Goal: Information Seeking & Learning: Learn about a topic

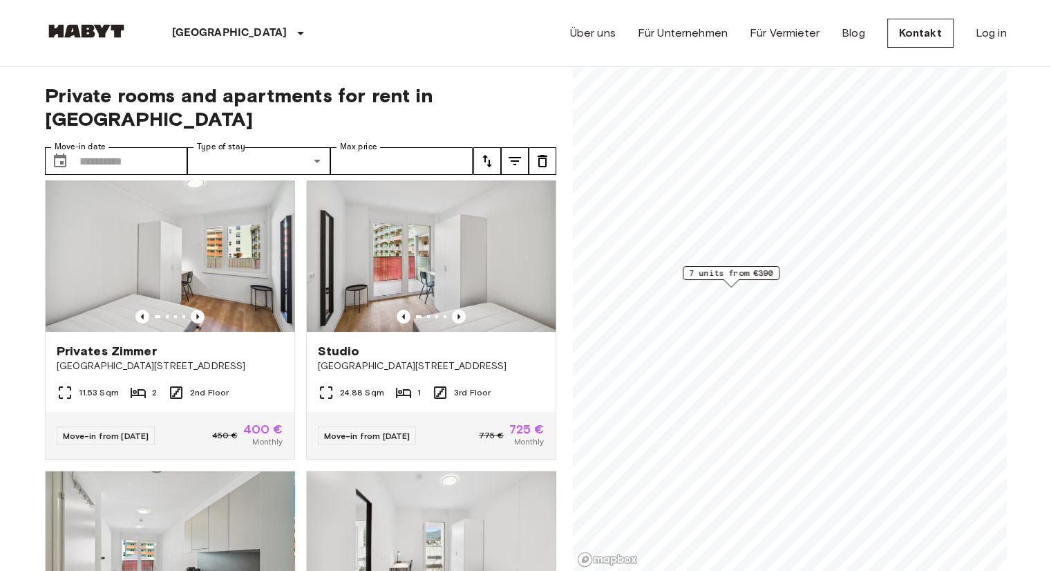
scroll to position [254, 0]
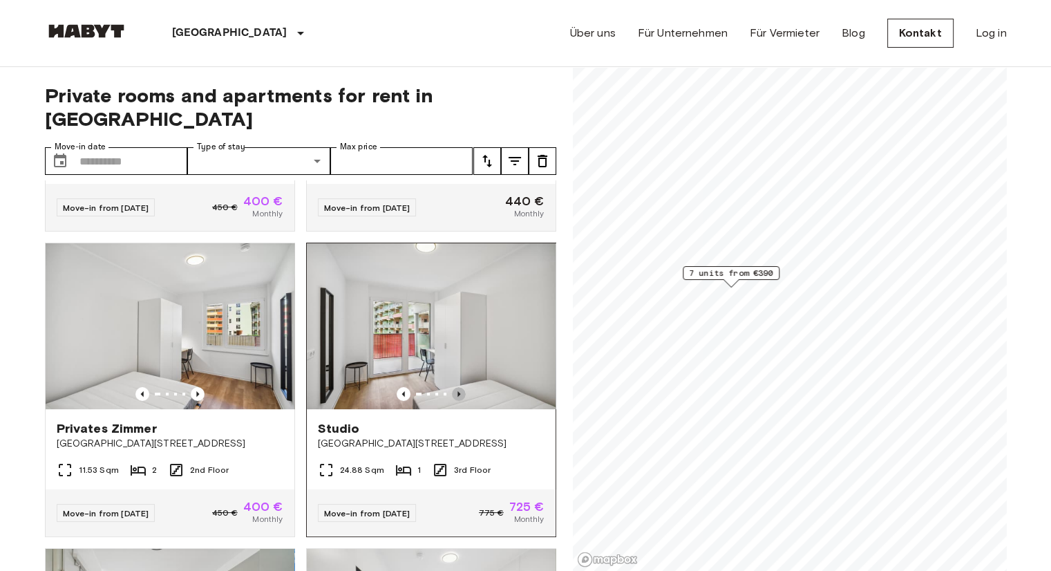
click at [454, 387] on icon "Previous image" at bounding box center [459, 394] width 14 height 14
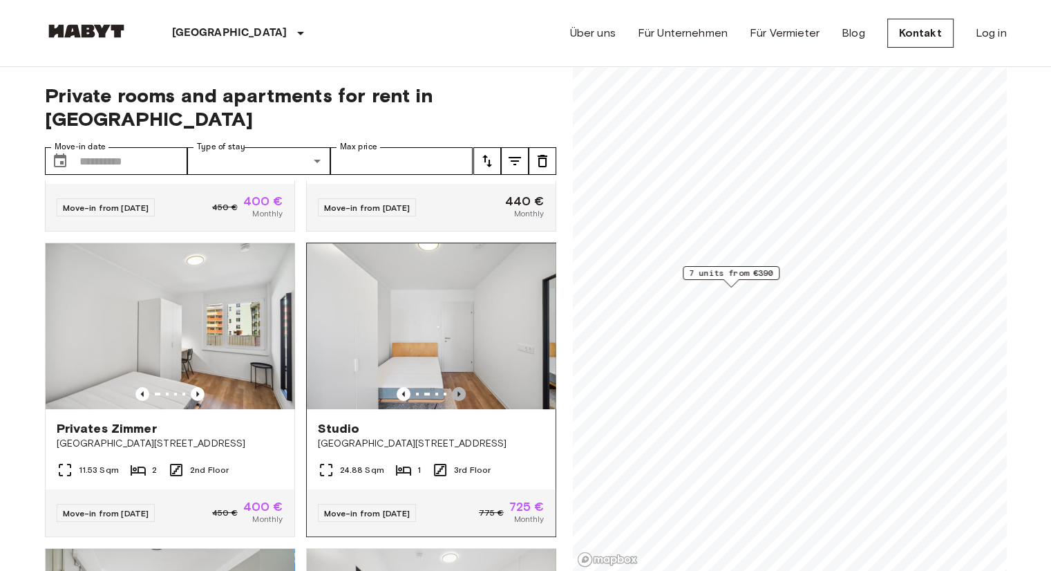
click at [454, 387] on icon "Previous image" at bounding box center [459, 394] width 14 height 14
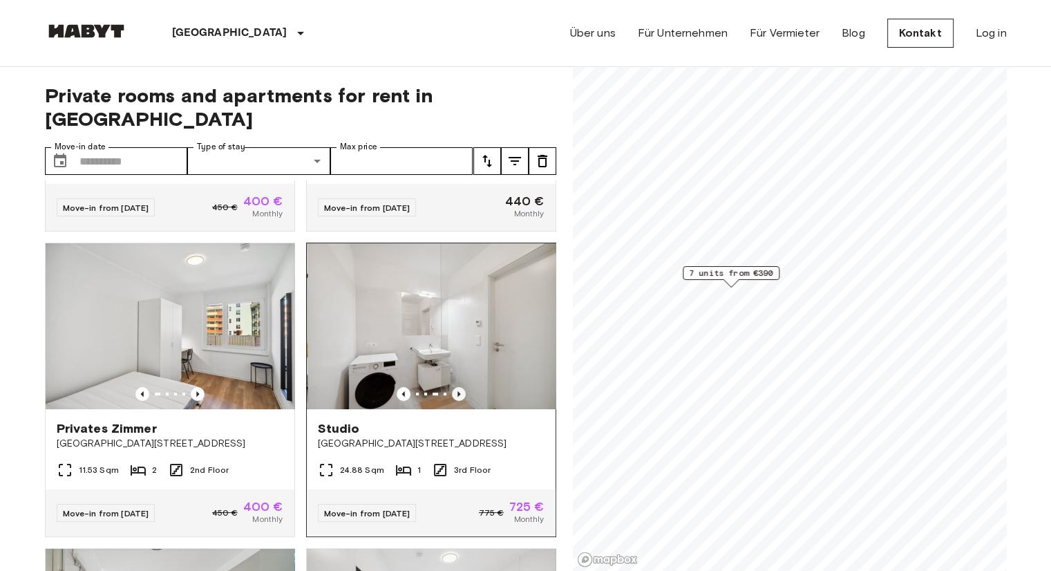
click at [454, 387] on icon "Previous image" at bounding box center [459, 394] width 14 height 14
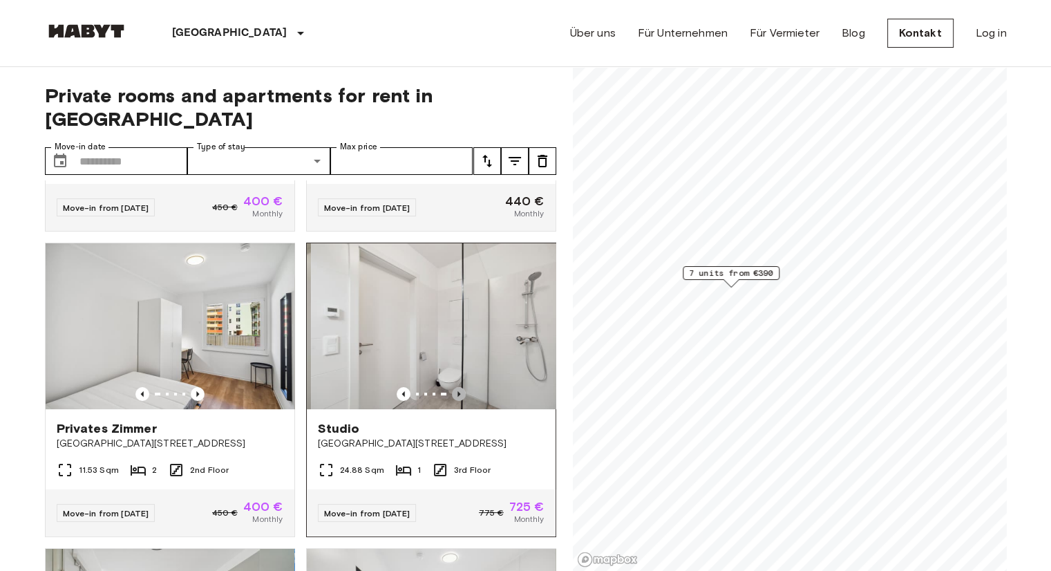
click at [454, 387] on icon "Previous image" at bounding box center [459, 394] width 14 height 14
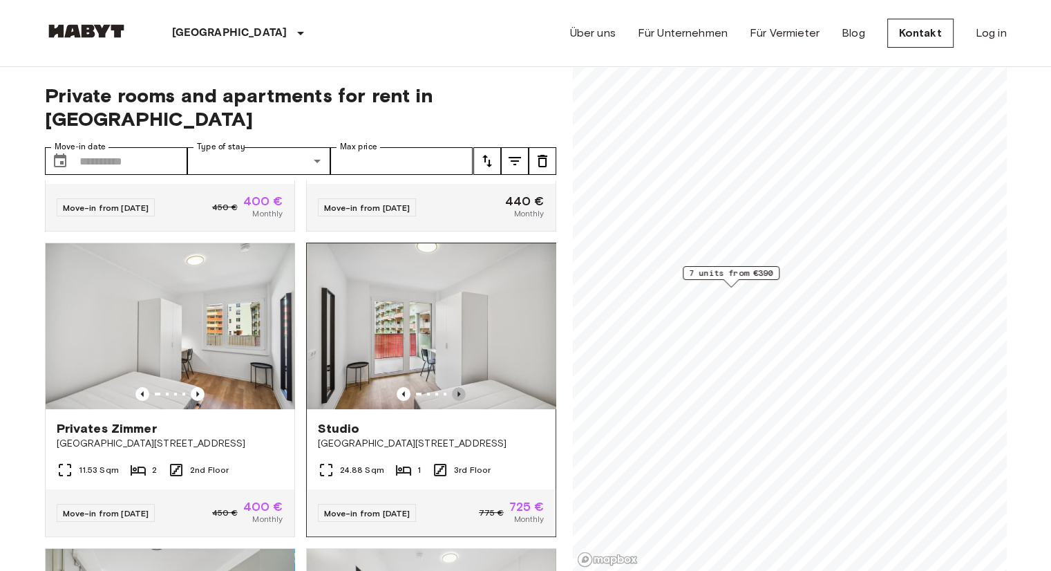
click at [454, 387] on icon "Previous image" at bounding box center [459, 394] width 14 height 14
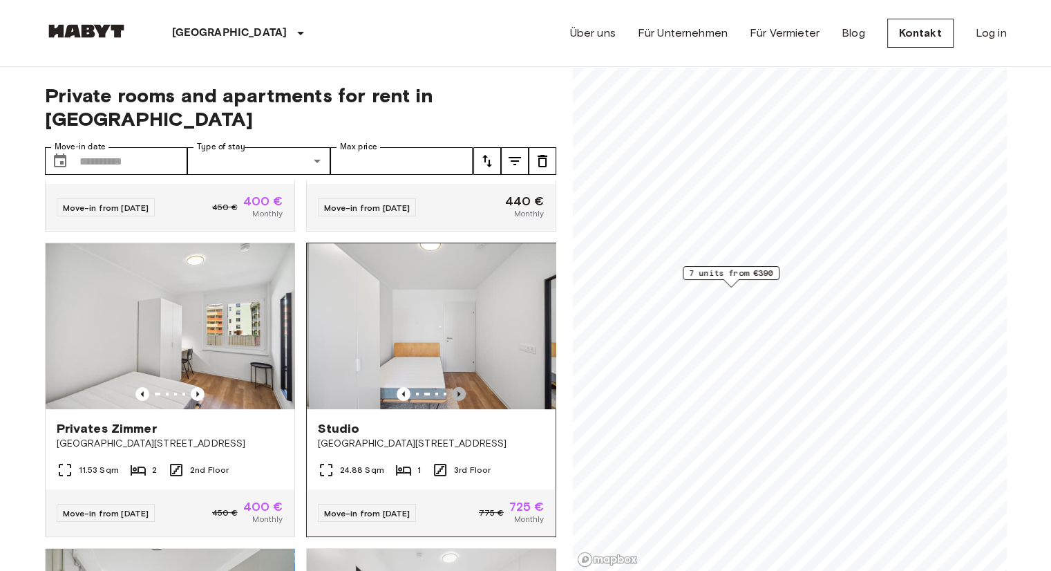
click at [454, 387] on icon "Previous image" at bounding box center [459, 394] width 14 height 14
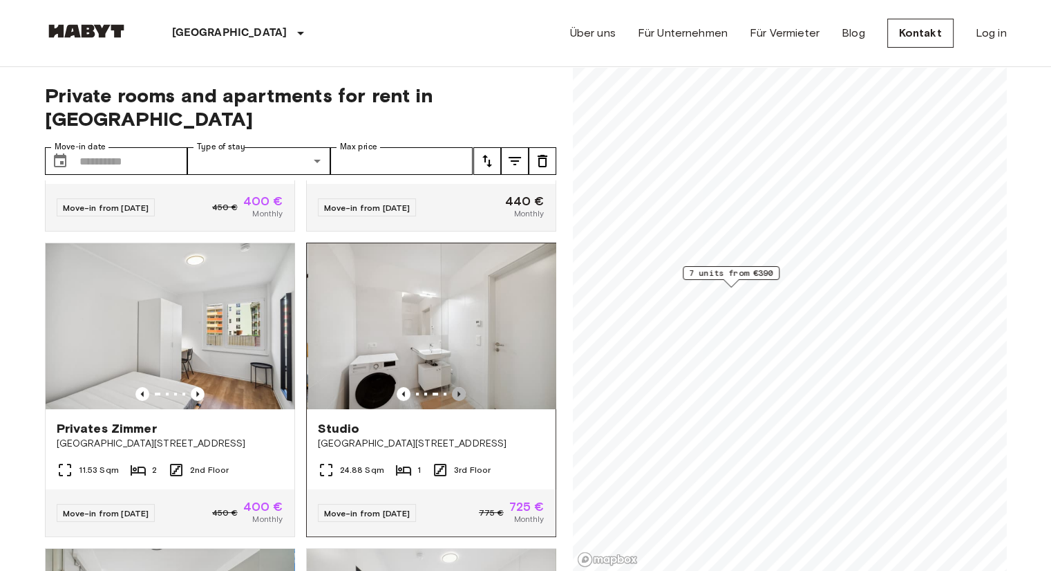
click at [454, 387] on icon "Previous image" at bounding box center [459, 394] width 14 height 14
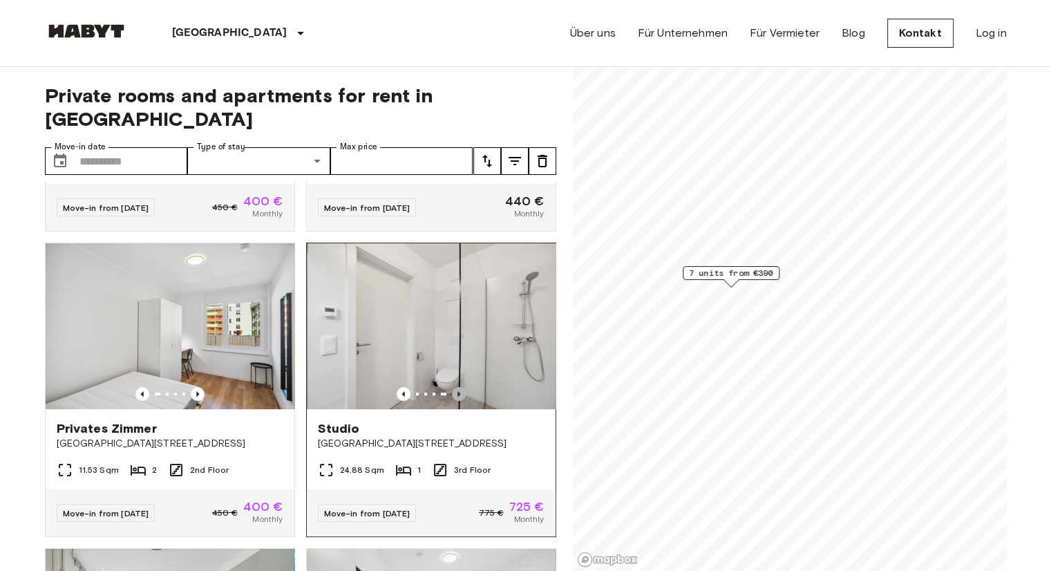
click at [454, 387] on icon "Previous image" at bounding box center [459, 394] width 14 height 14
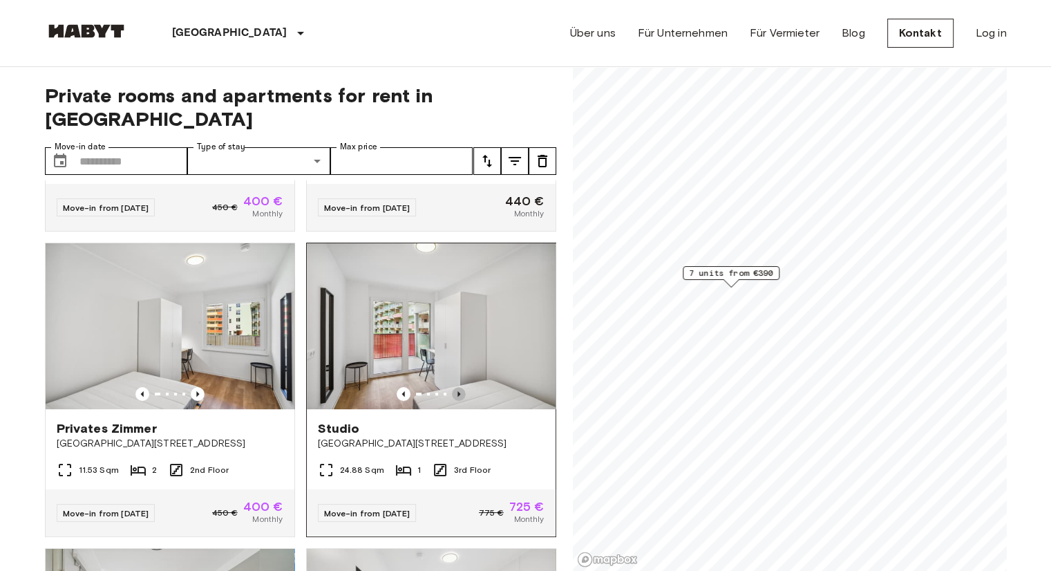
click at [454, 387] on icon "Previous image" at bounding box center [459, 394] width 14 height 14
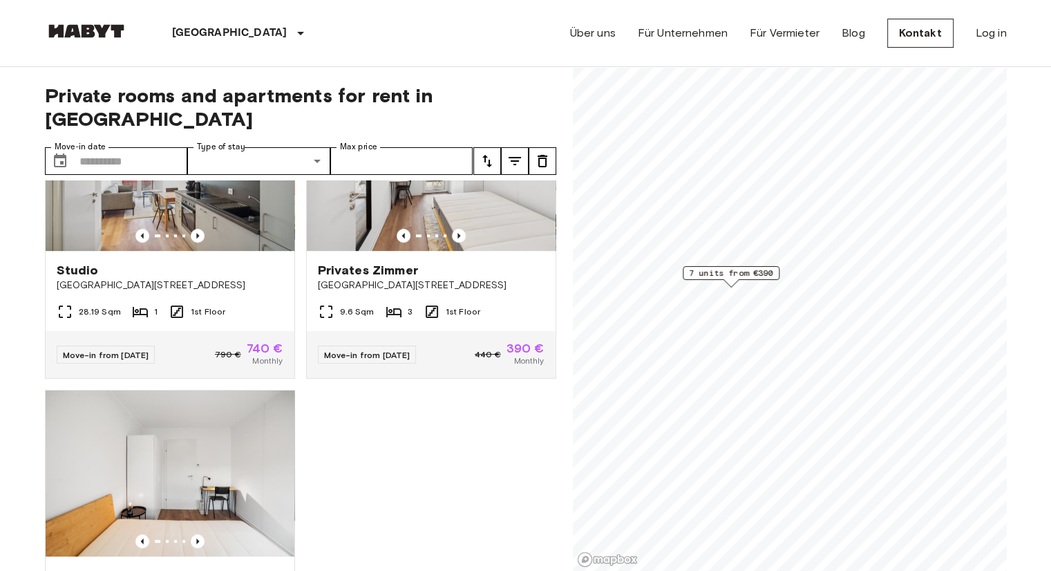
scroll to position [597, 0]
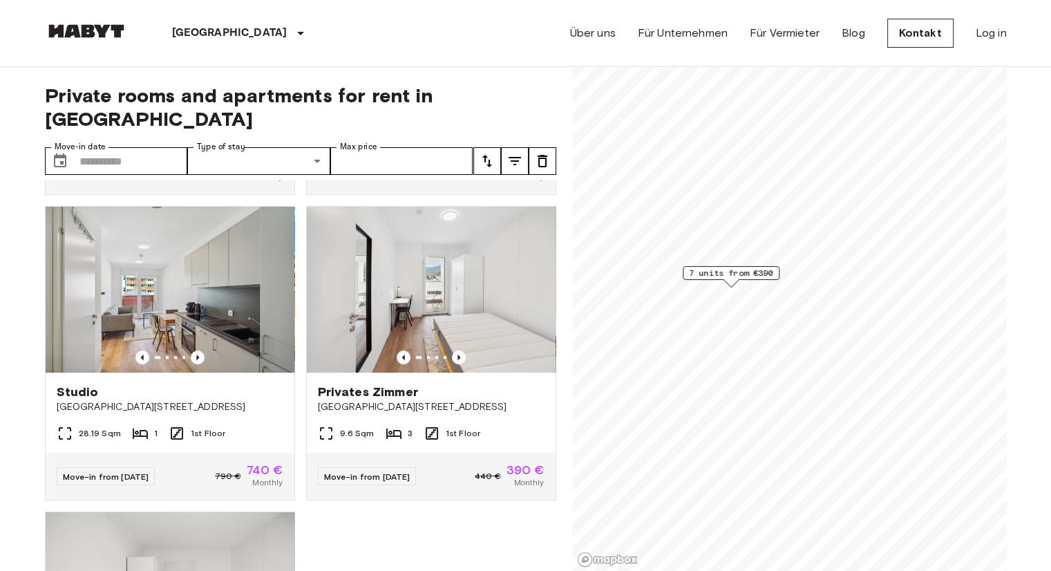
click at [402, 544] on div "Privates [PERSON_NAME] [PERSON_NAME][GEOGRAPHIC_DATA] 128-130 13.53 Sqm 2 3rd F…" at bounding box center [295, 375] width 523 height 391
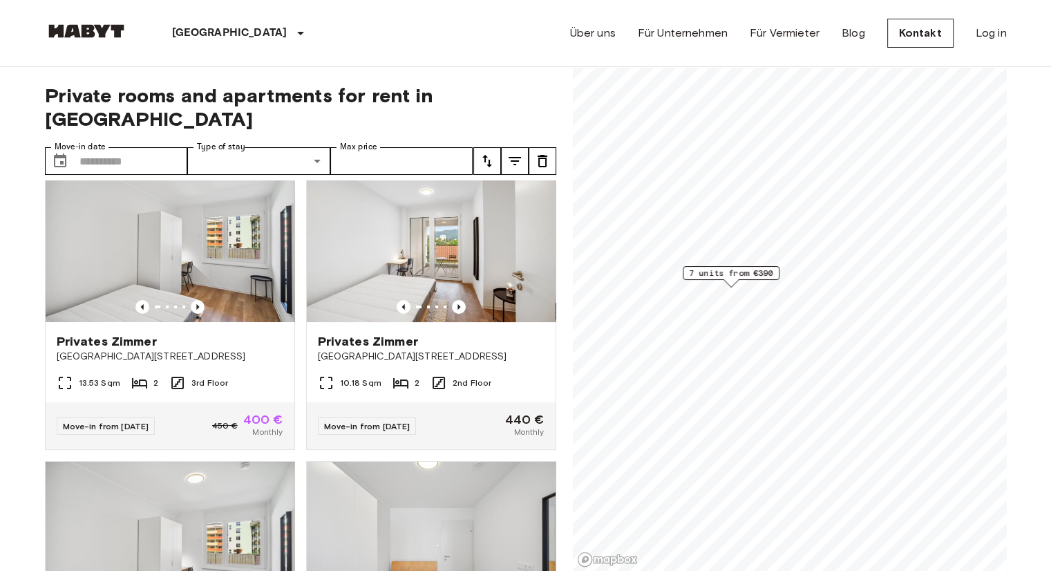
scroll to position [0, 0]
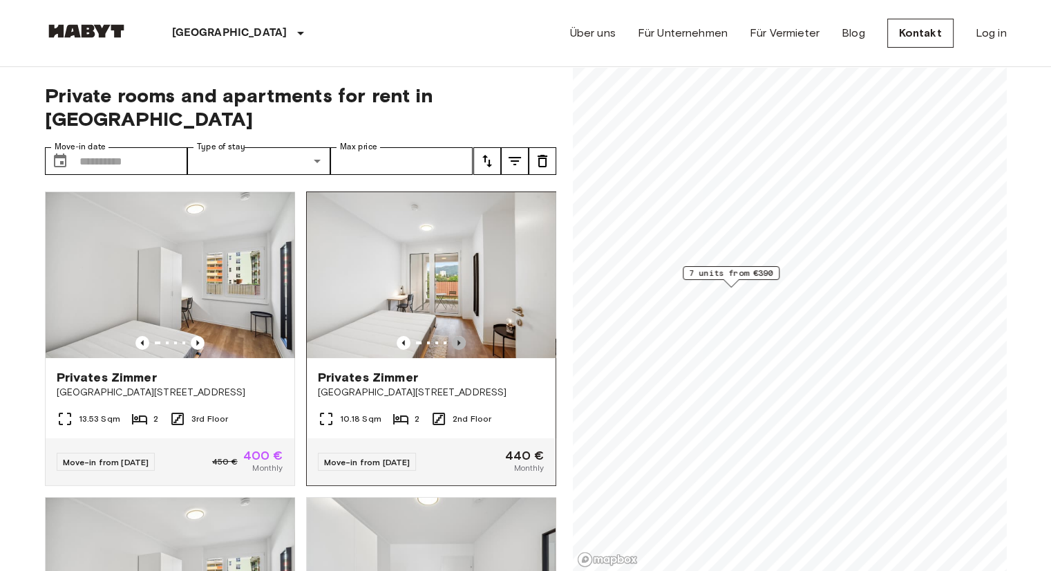
click at [453, 336] on icon "Previous image" at bounding box center [459, 343] width 14 height 14
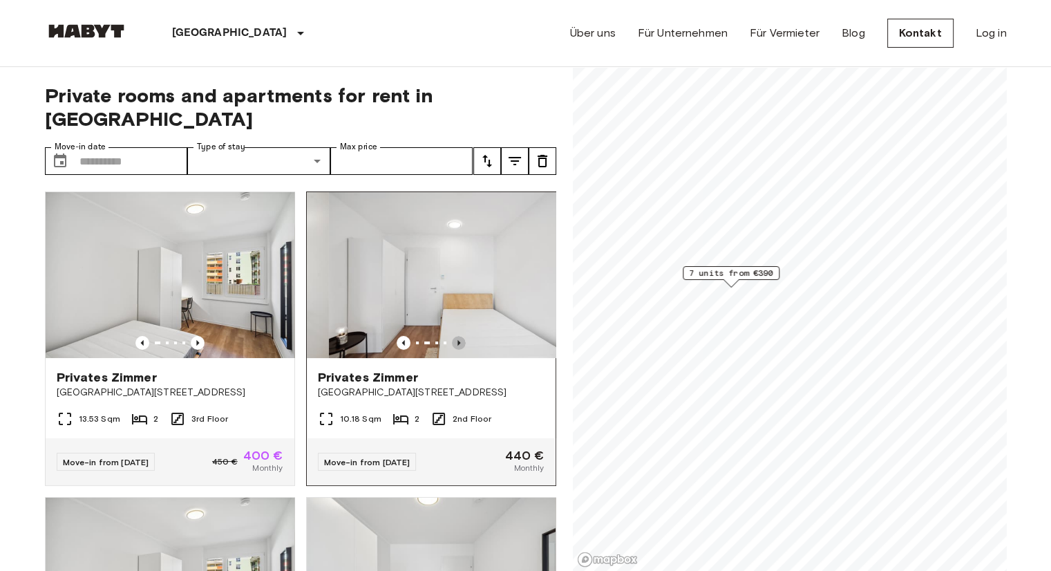
click at [453, 336] on icon "Previous image" at bounding box center [459, 343] width 14 height 14
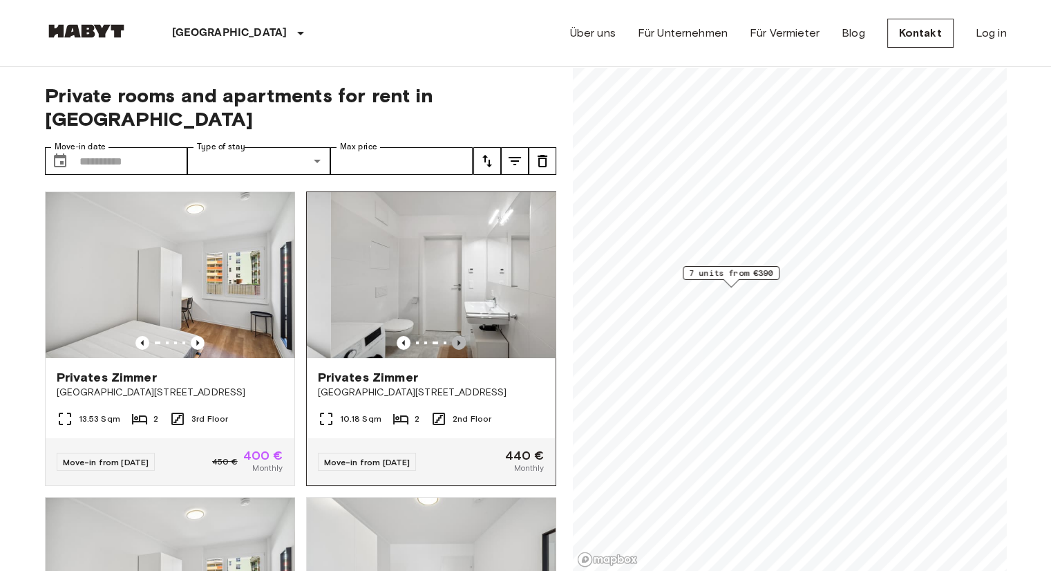
click at [453, 336] on icon "Previous image" at bounding box center [459, 343] width 14 height 14
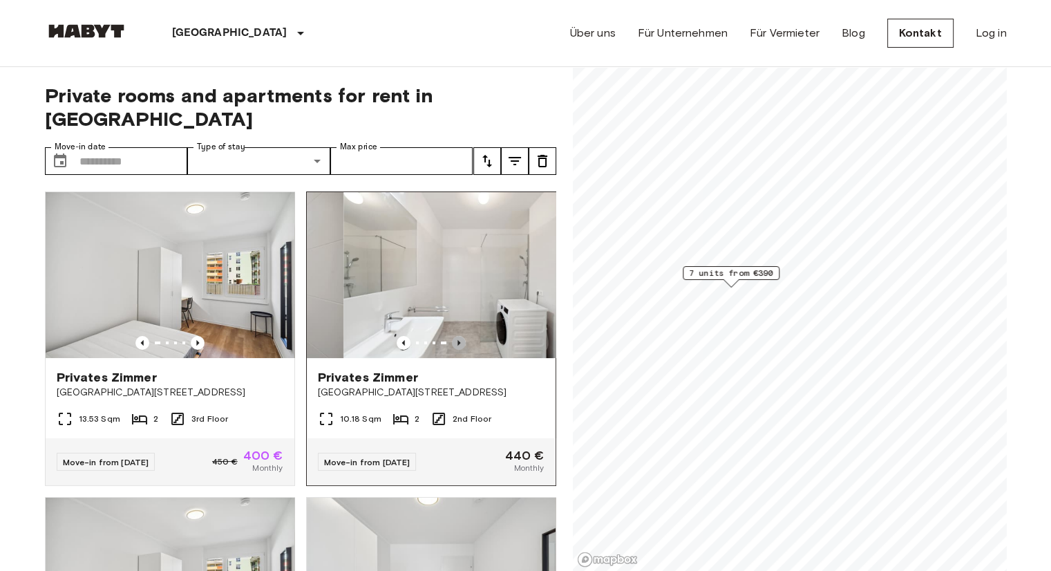
click at [453, 336] on icon "Previous image" at bounding box center [459, 343] width 14 height 14
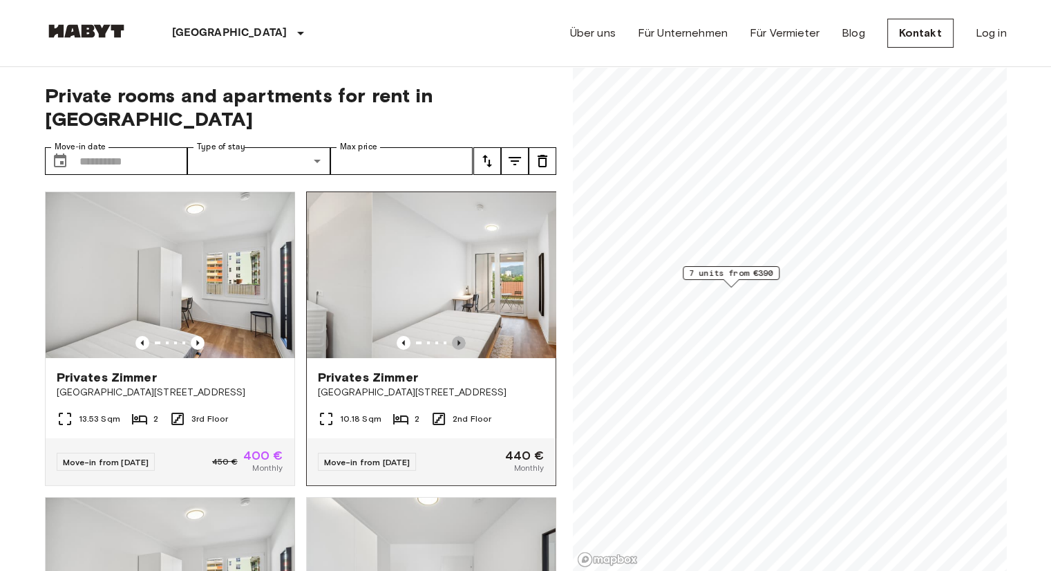
click at [453, 336] on icon "Previous image" at bounding box center [459, 343] width 14 height 14
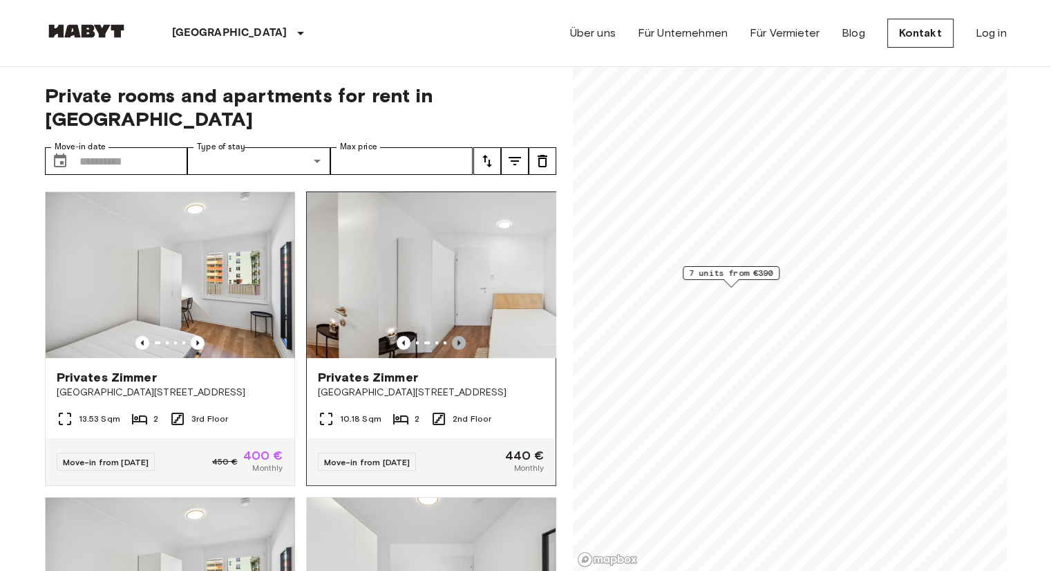
click at [453, 336] on icon "Previous image" at bounding box center [459, 343] width 14 height 14
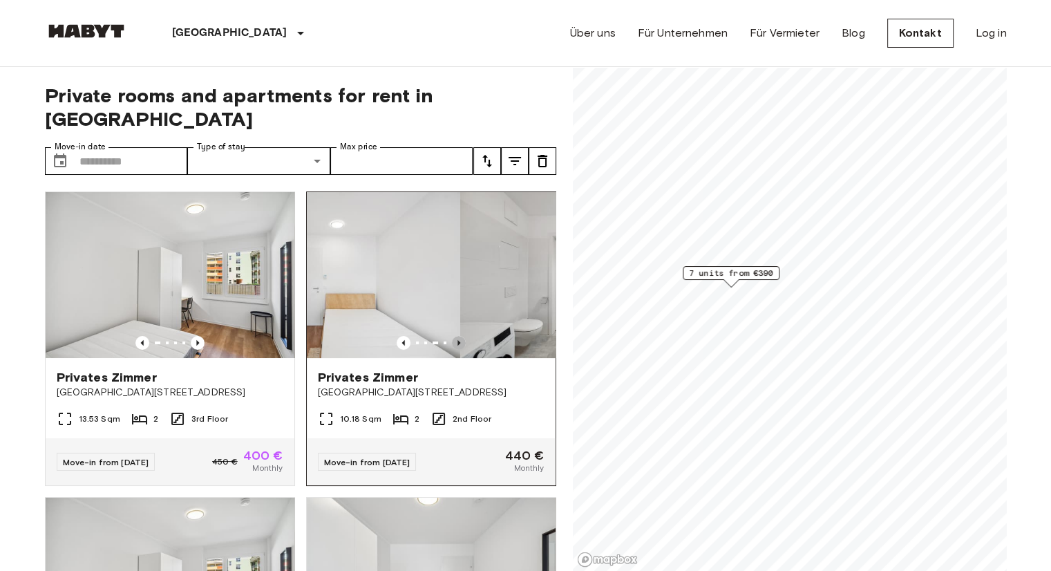
click at [453, 336] on icon "Previous image" at bounding box center [459, 343] width 14 height 14
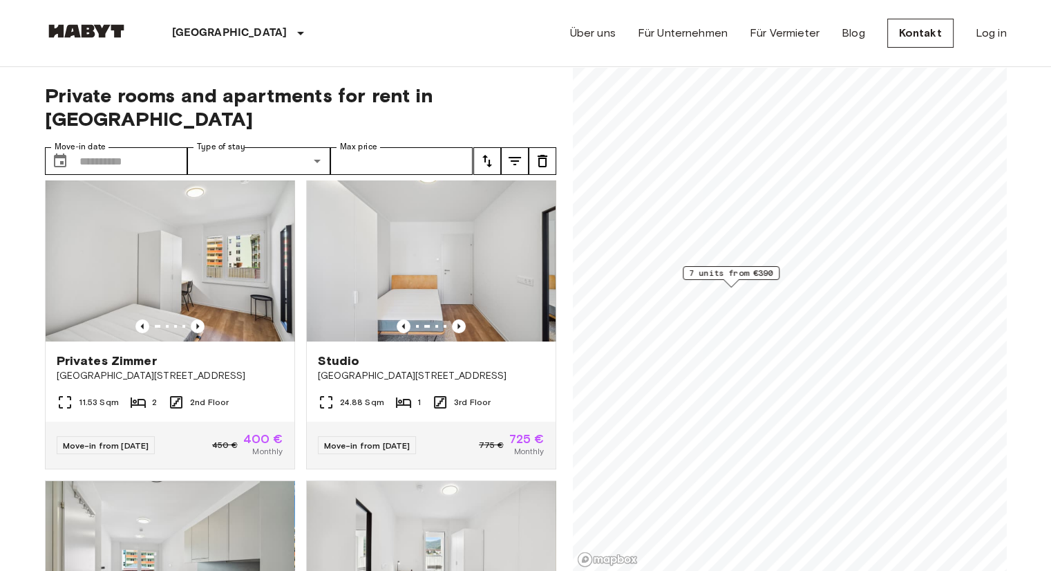
scroll to position [337, 0]
